Goal: Find specific page/section: Find specific page/section

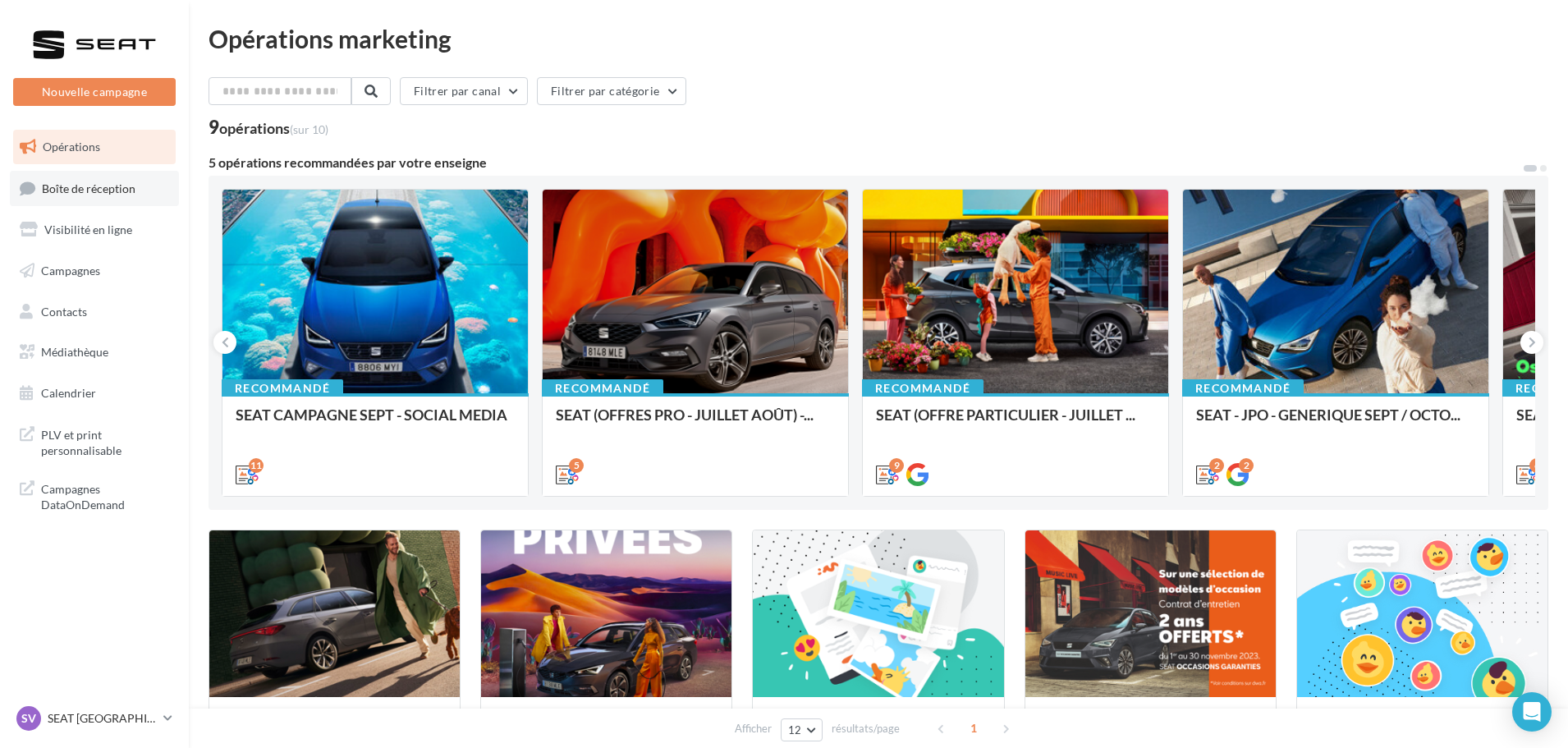
click at [130, 193] on span "Boîte de réception" at bounding box center [89, 188] width 94 height 14
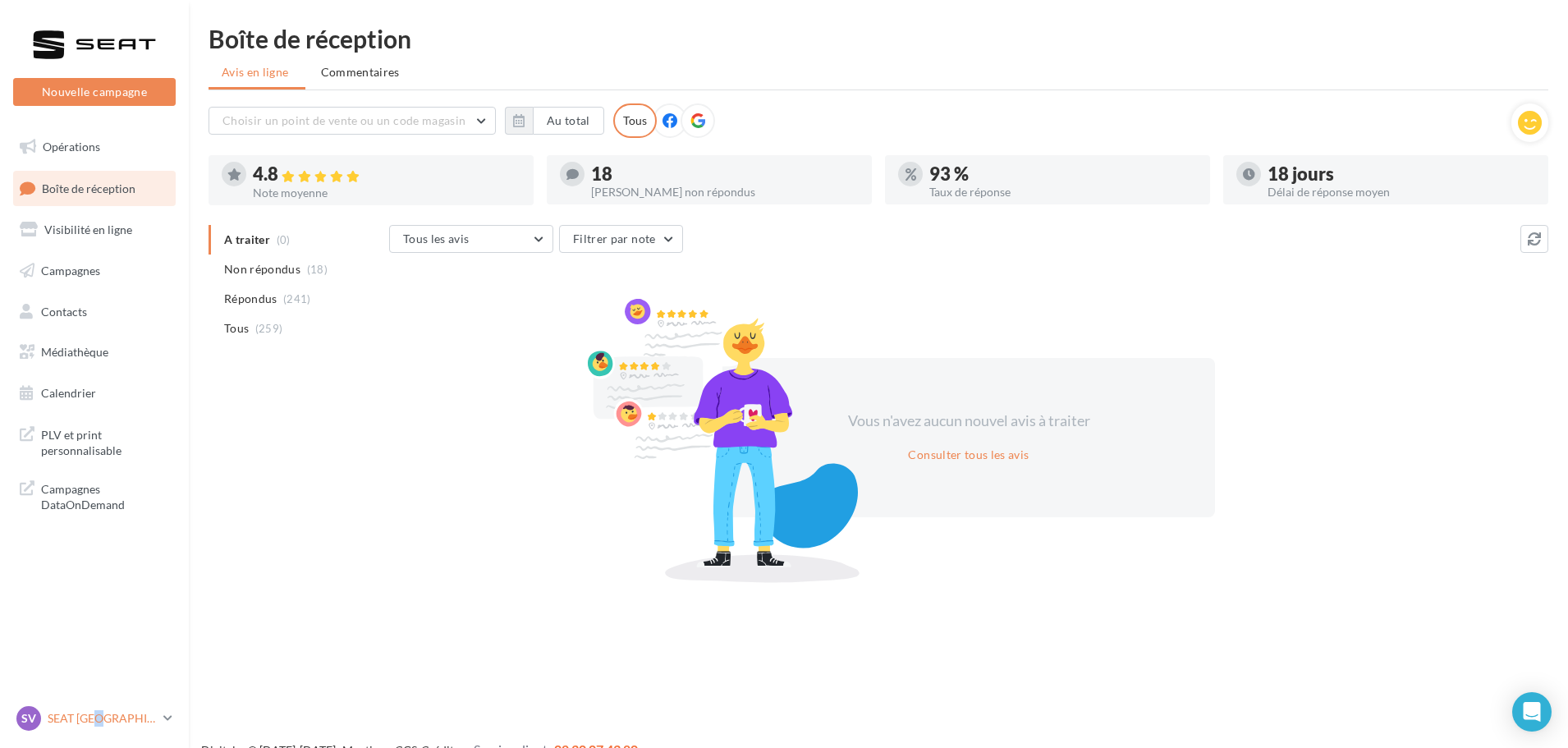
click at [96, 725] on p "SEAT [GEOGRAPHIC_DATA]" at bounding box center [103, 718] width 110 height 17
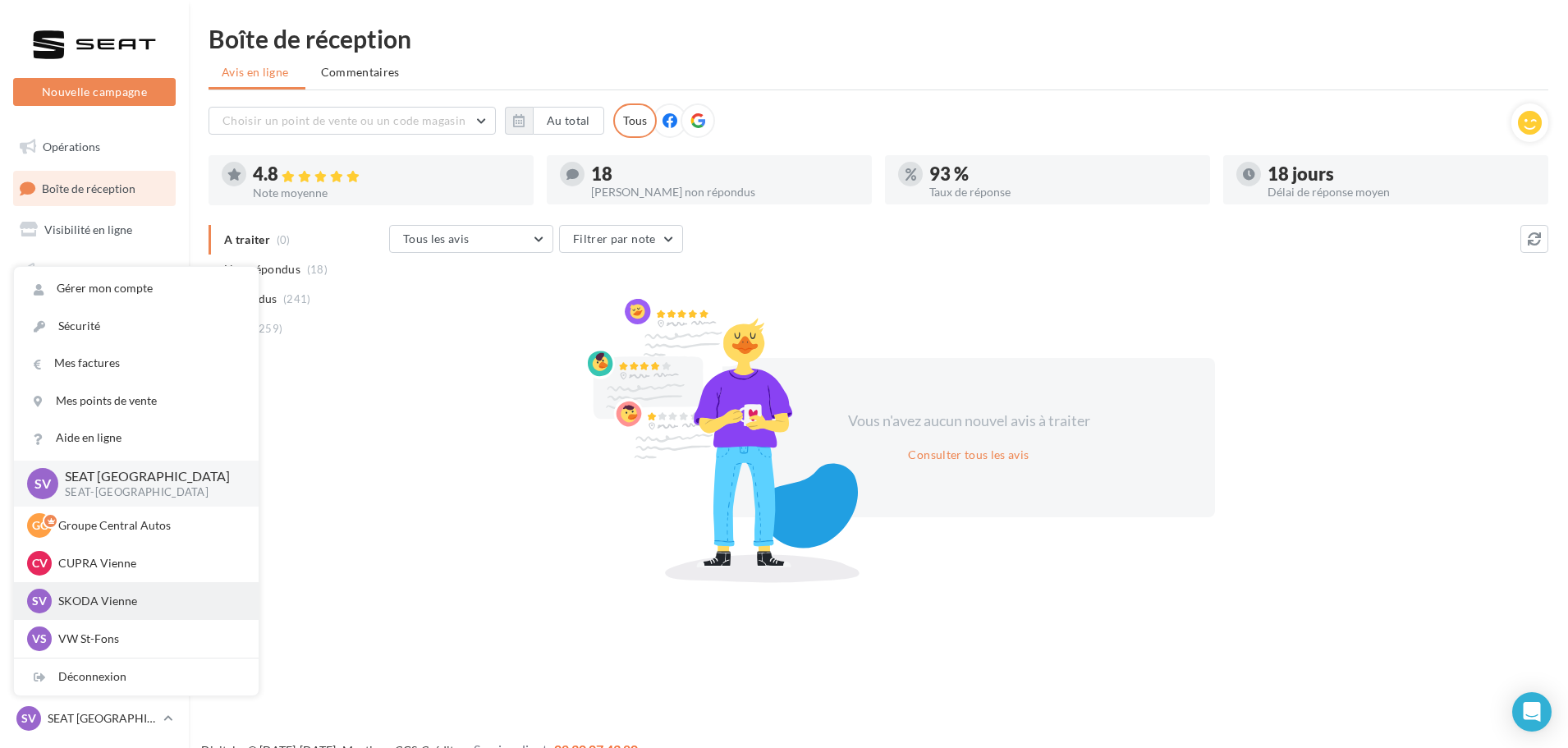
click at [163, 596] on p "SKODA Vienne" at bounding box center [149, 600] width 181 height 17
